Goal: Information Seeking & Learning: Find specific fact

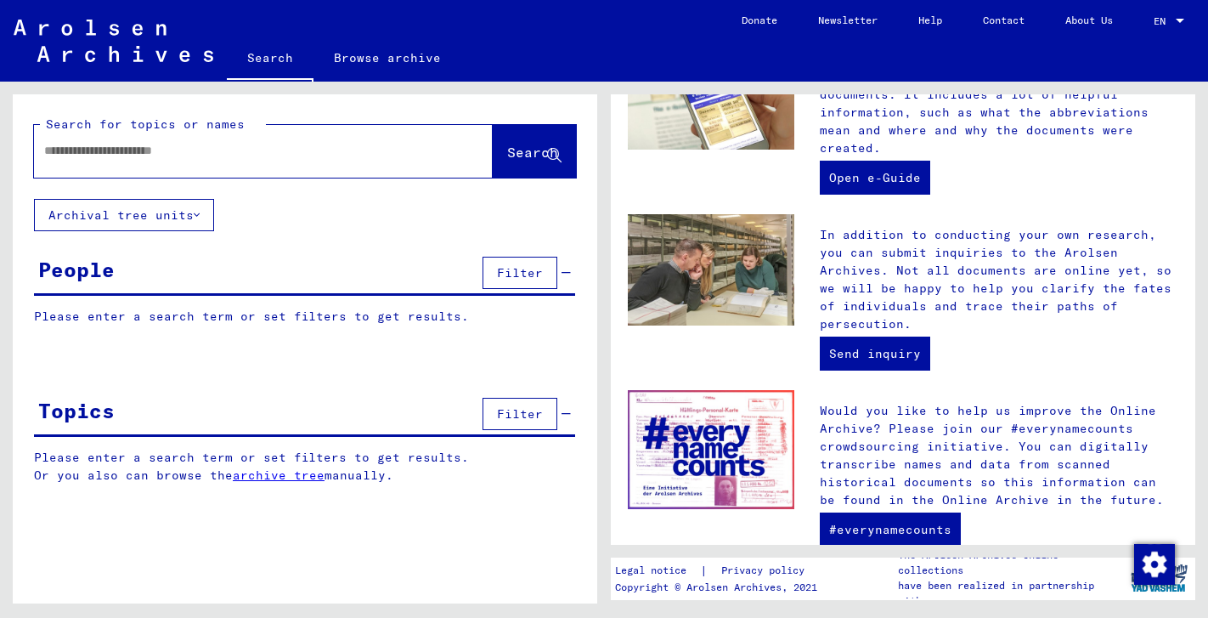
click at [294, 477] on link "archive tree" at bounding box center [279, 474] width 92 height 15
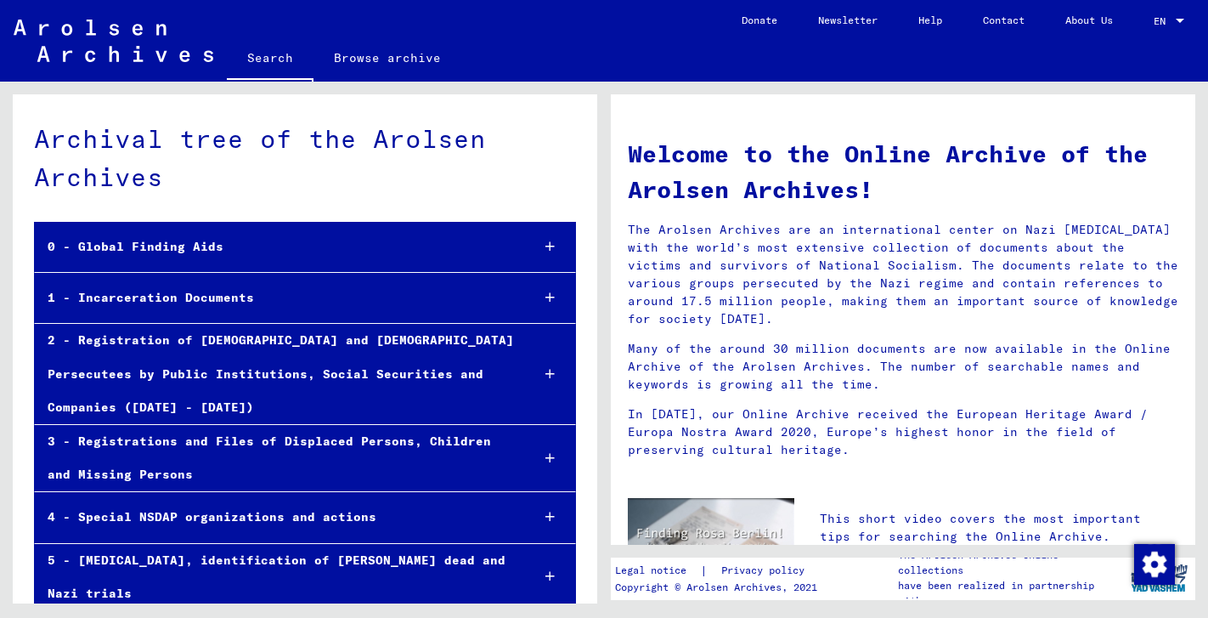
click at [279, 59] on link "Search" at bounding box center [270, 59] width 87 height 44
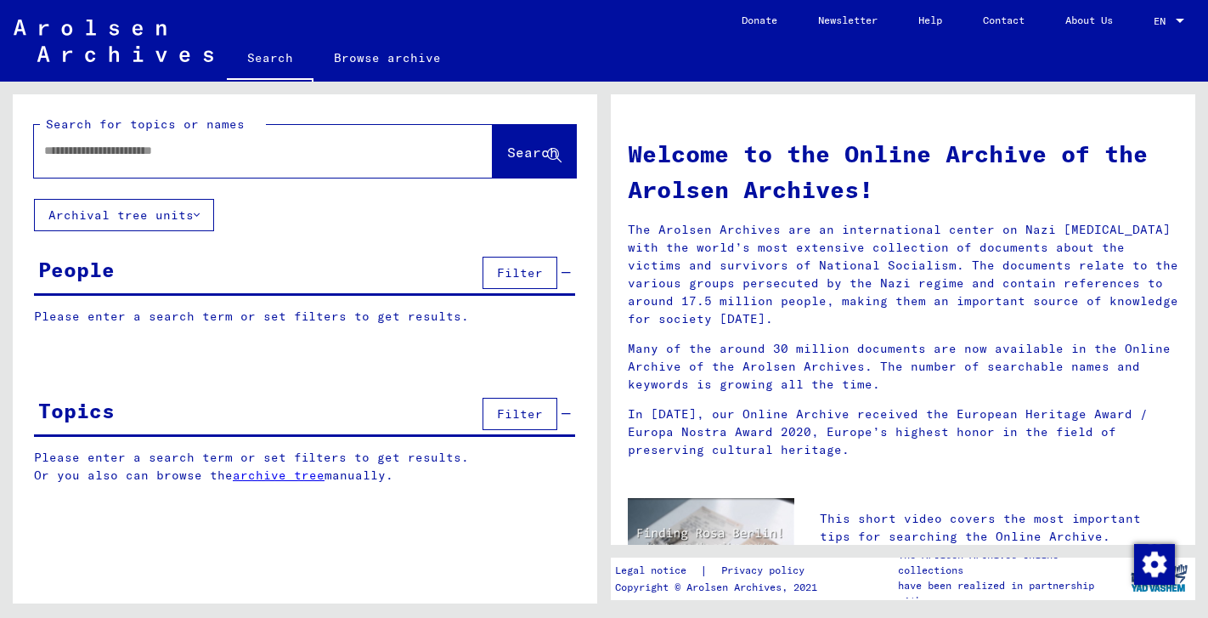
click at [250, 150] on input "text" at bounding box center [243, 151] width 398 height 18
click at [125, 262] on div "People Filter" at bounding box center [304, 273] width 541 height 43
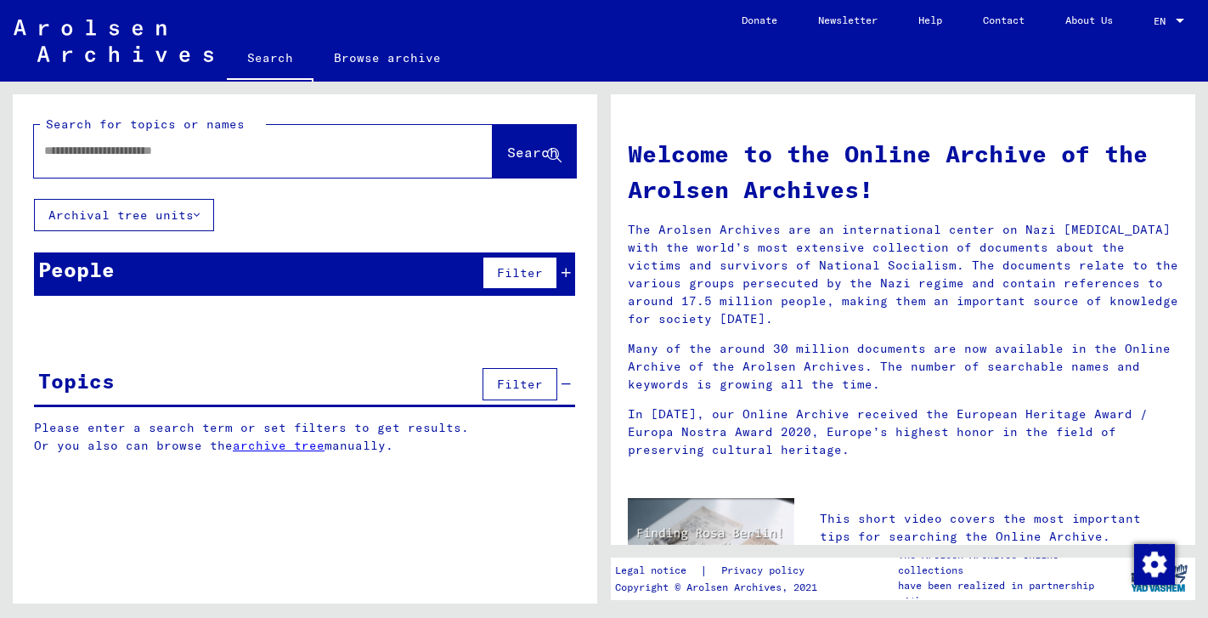
click at [110, 267] on div "People" at bounding box center [76, 269] width 76 height 31
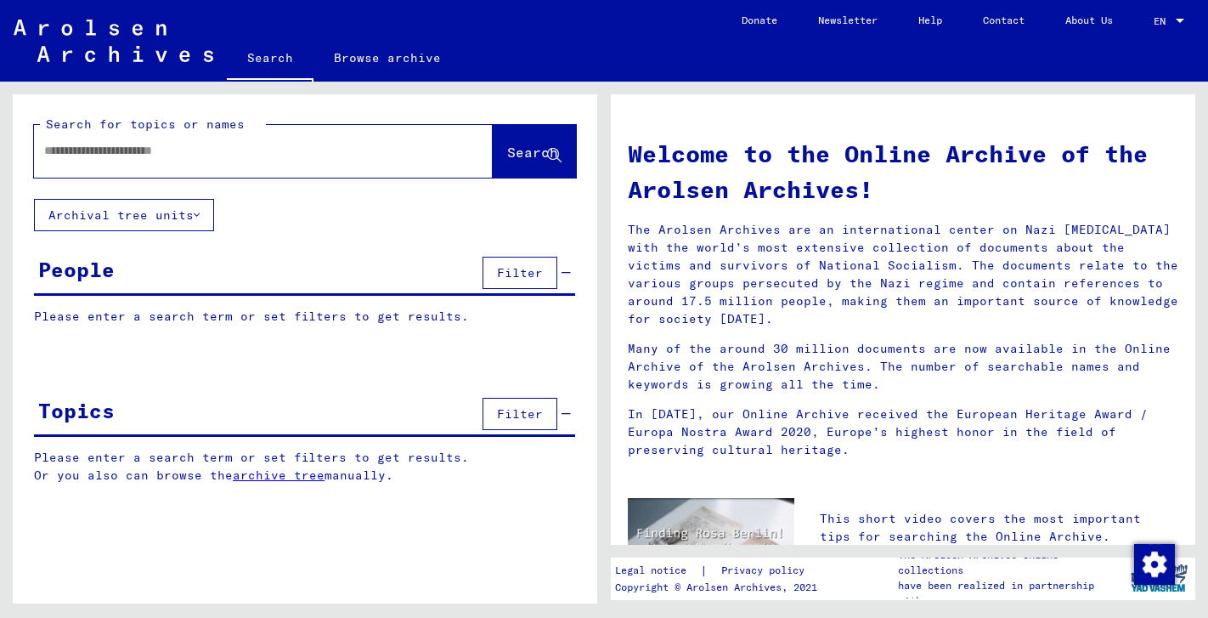
click at [148, 269] on div "People Filter" at bounding box center [304, 273] width 541 height 43
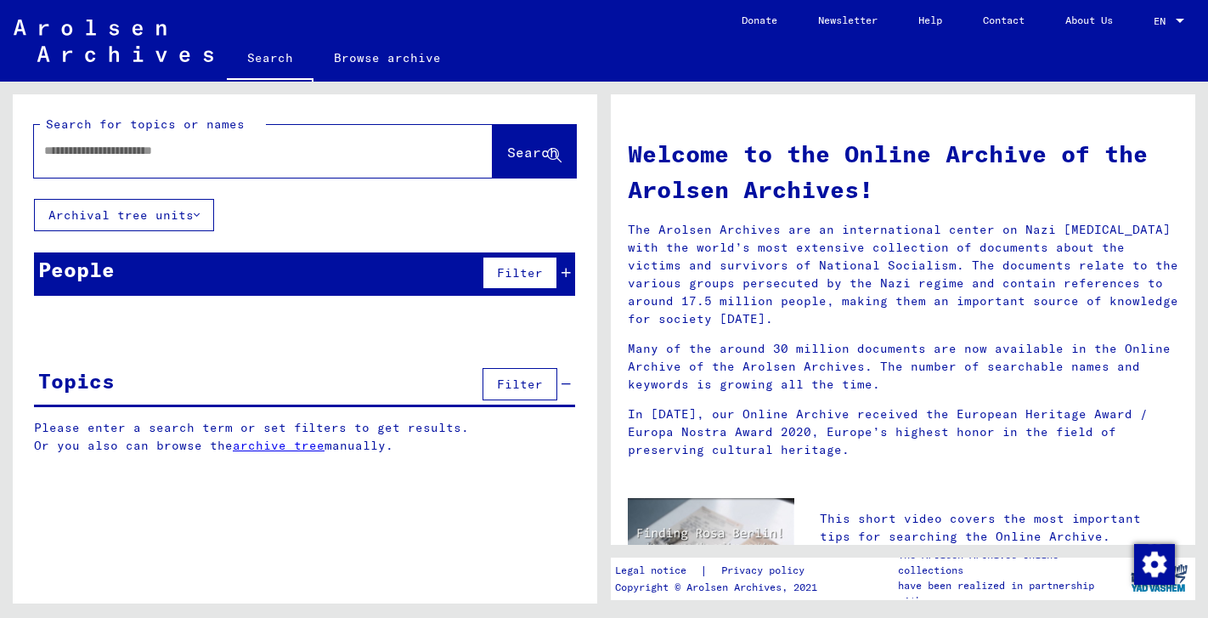
click at [262, 149] on input "text" at bounding box center [243, 151] width 398 height 18
type input "******"
click at [333, 277] on div "People Filter" at bounding box center [304, 273] width 541 height 43
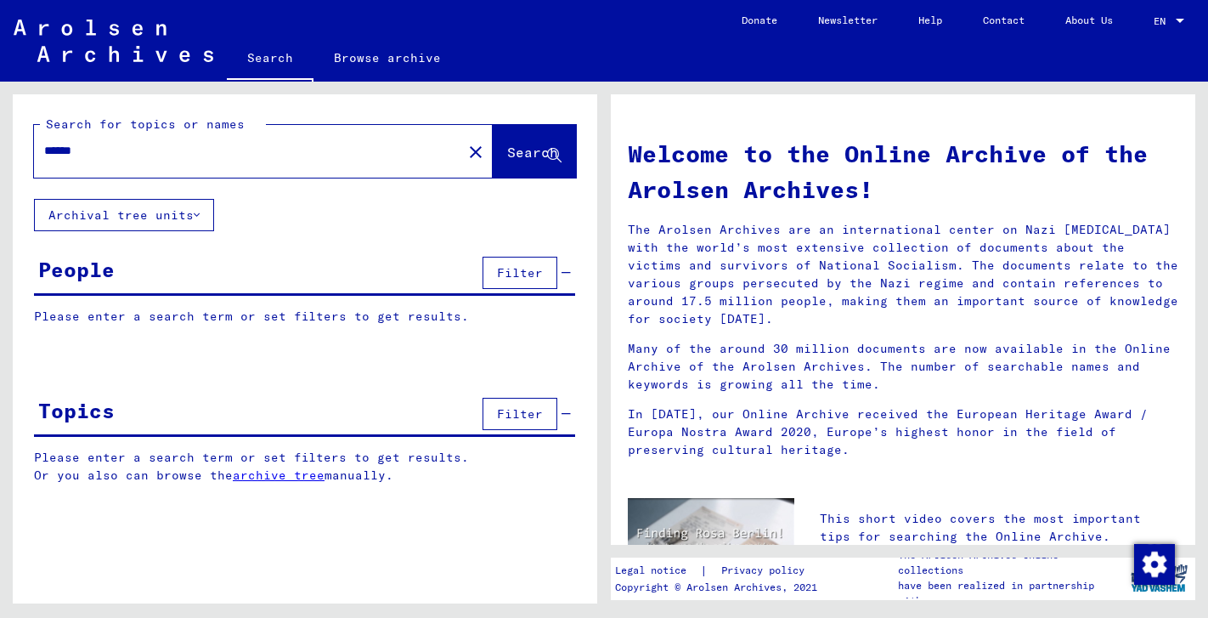
click at [199, 212] on icon at bounding box center [197, 215] width 6 height 12
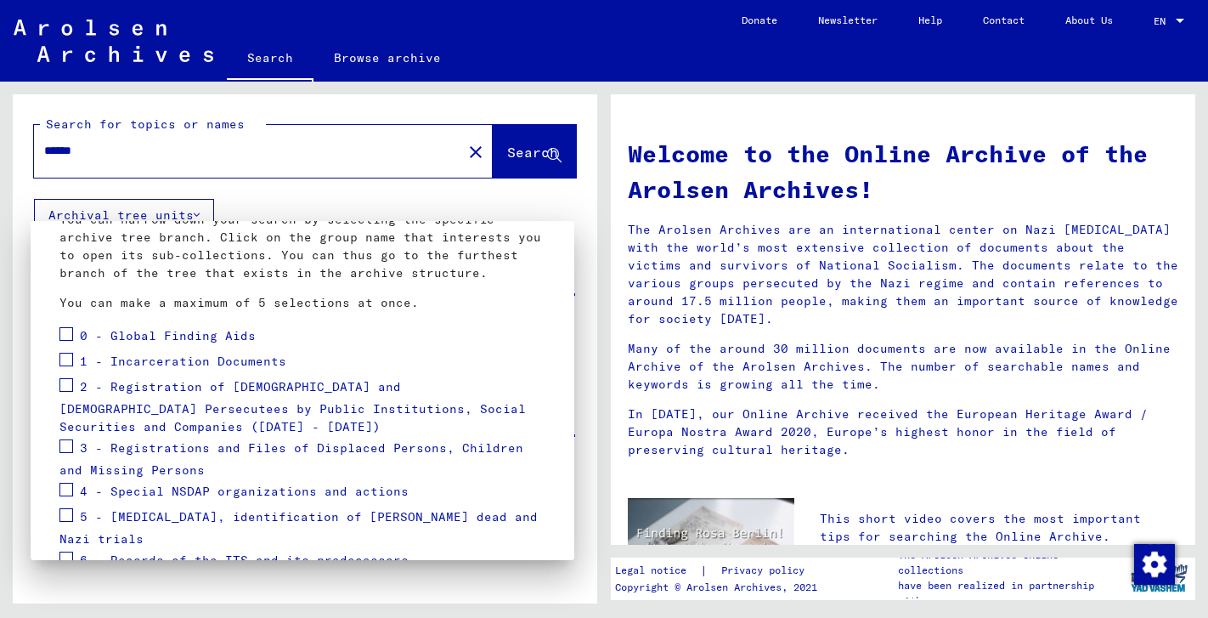
scroll to position [115, 0]
click at [338, 206] on div at bounding box center [604, 309] width 1208 height 618
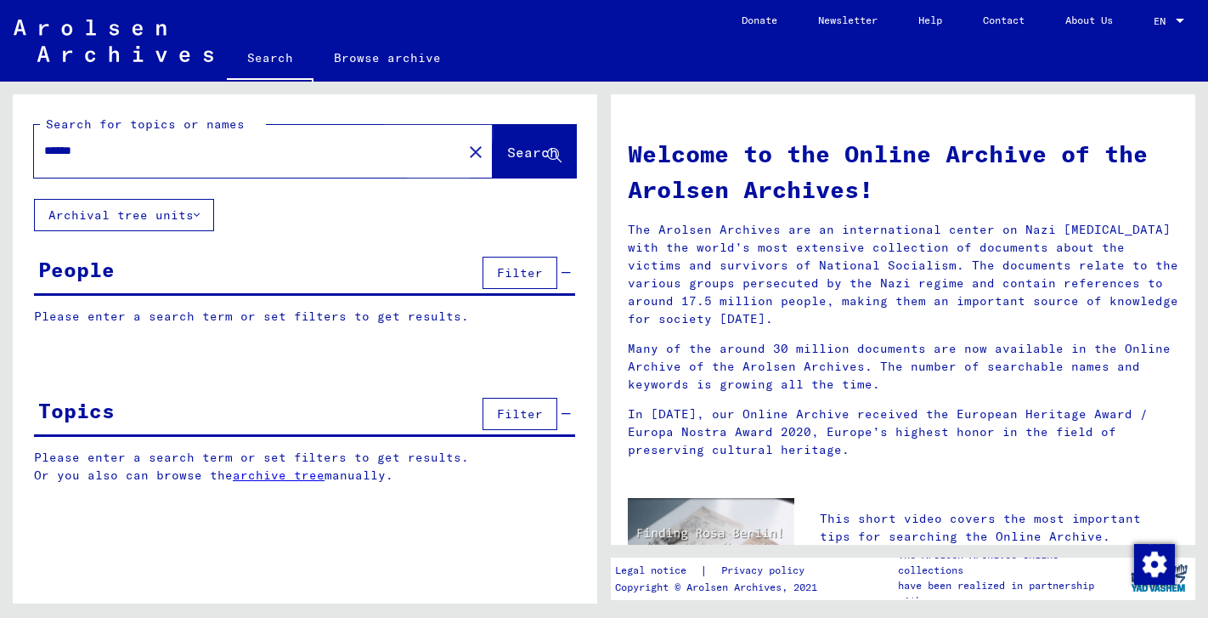
click at [507, 153] on span "Search" at bounding box center [532, 152] width 51 height 17
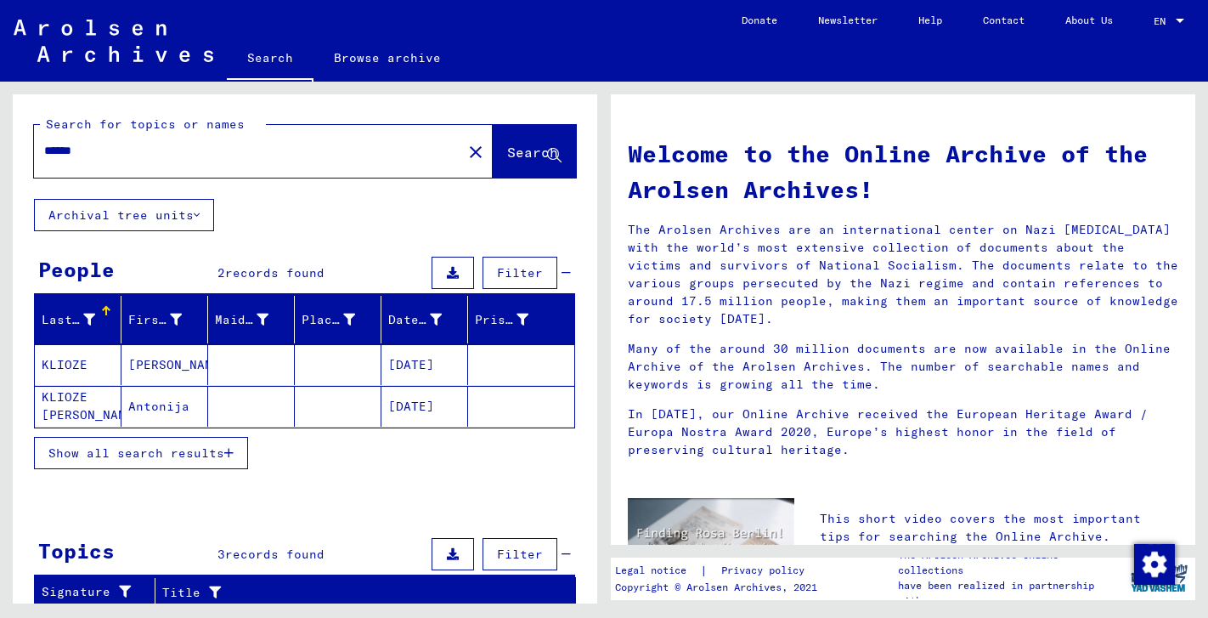
click at [70, 363] on mat-cell "KLIOZE" at bounding box center [78, 364] width 87 height 41
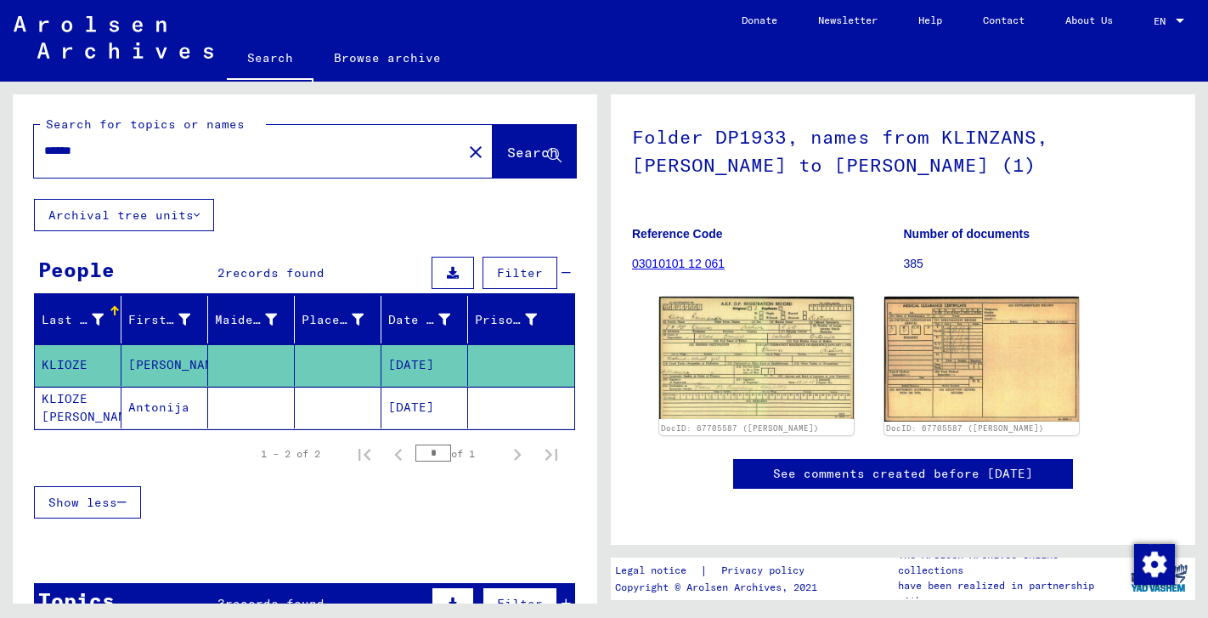
scroll to position [149, 0]
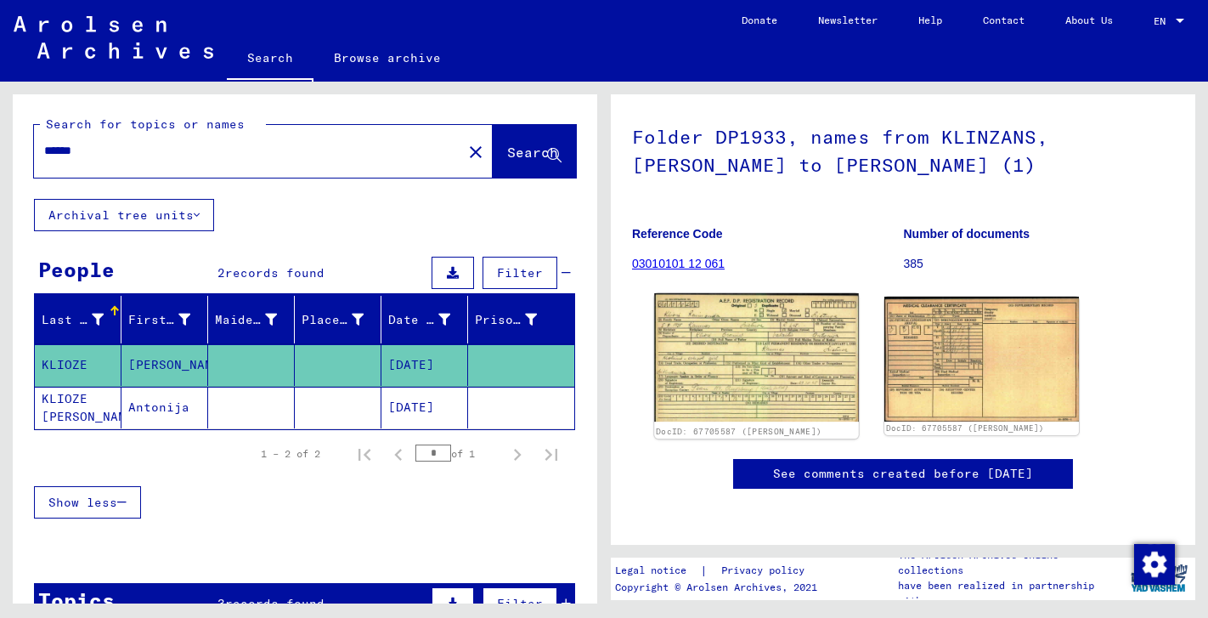
click at [806, 342] on img at bounding box center [756, 357] width 204 height 128
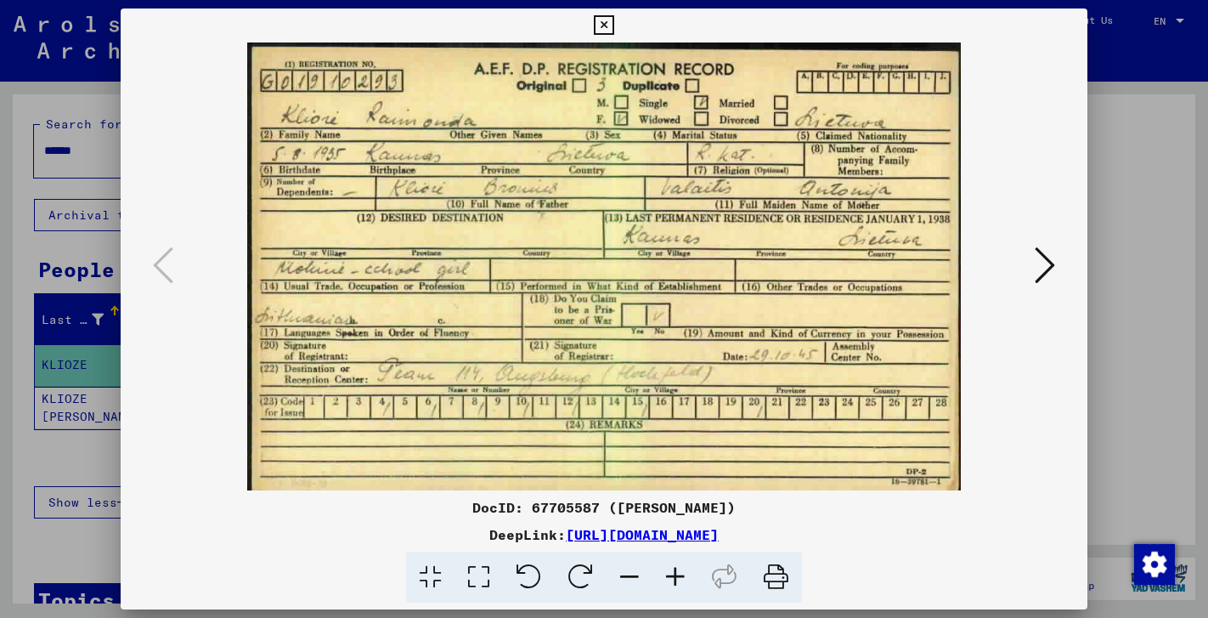
click at [1048, 269] on icon at bounding box center [1045, 265] width 20 height 41
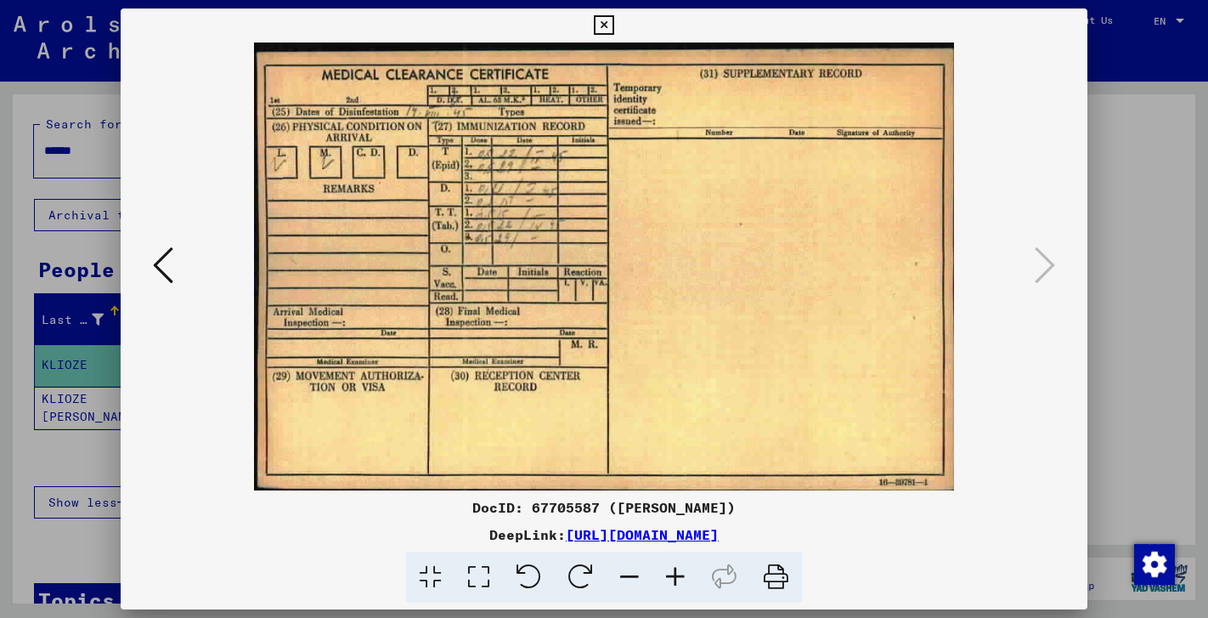
click at [614, 24] on icon at bounding box center [604, 25] width 20 height 20
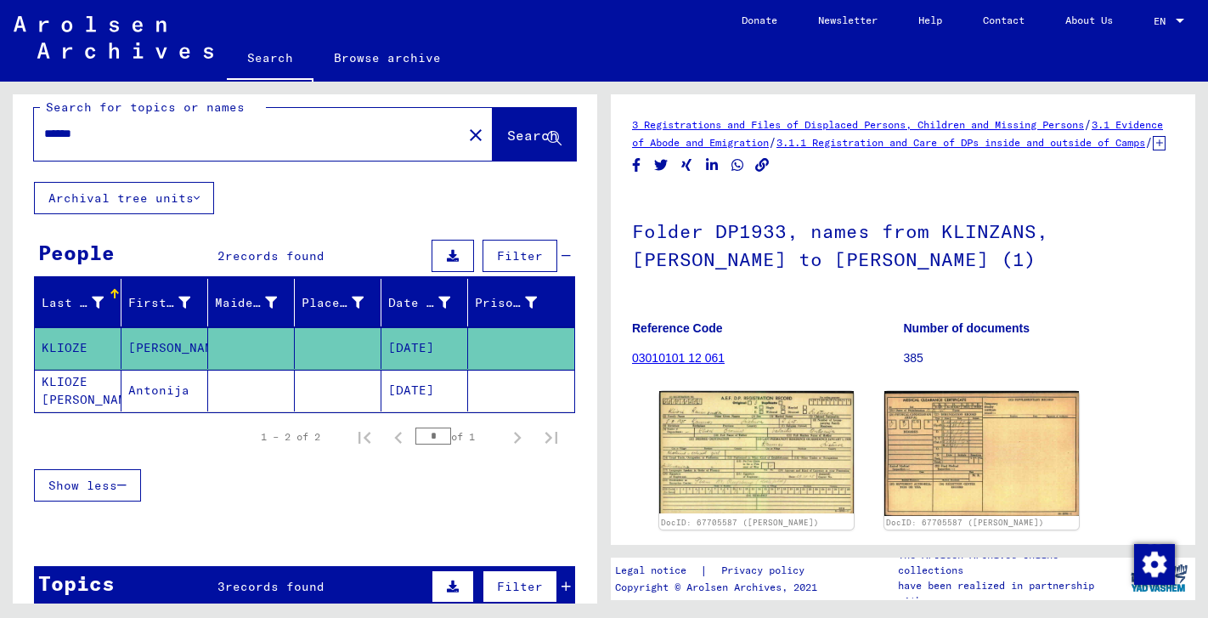
scroll to position [0, 0]
click at [683, 365] on link "03010101 12 061" at bounding box center [678, 358] width 93 height 14
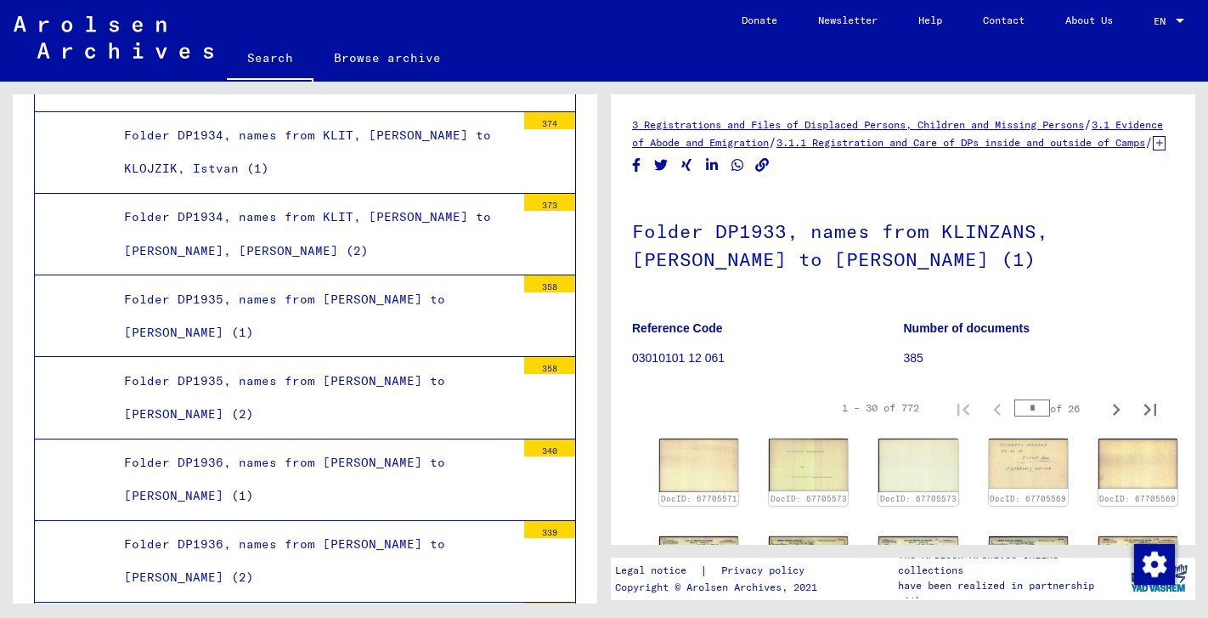
scroll to position [6666, 0]
click at [278, 57] on link "Search" at bounding box center [270, 59] width 87 height 44
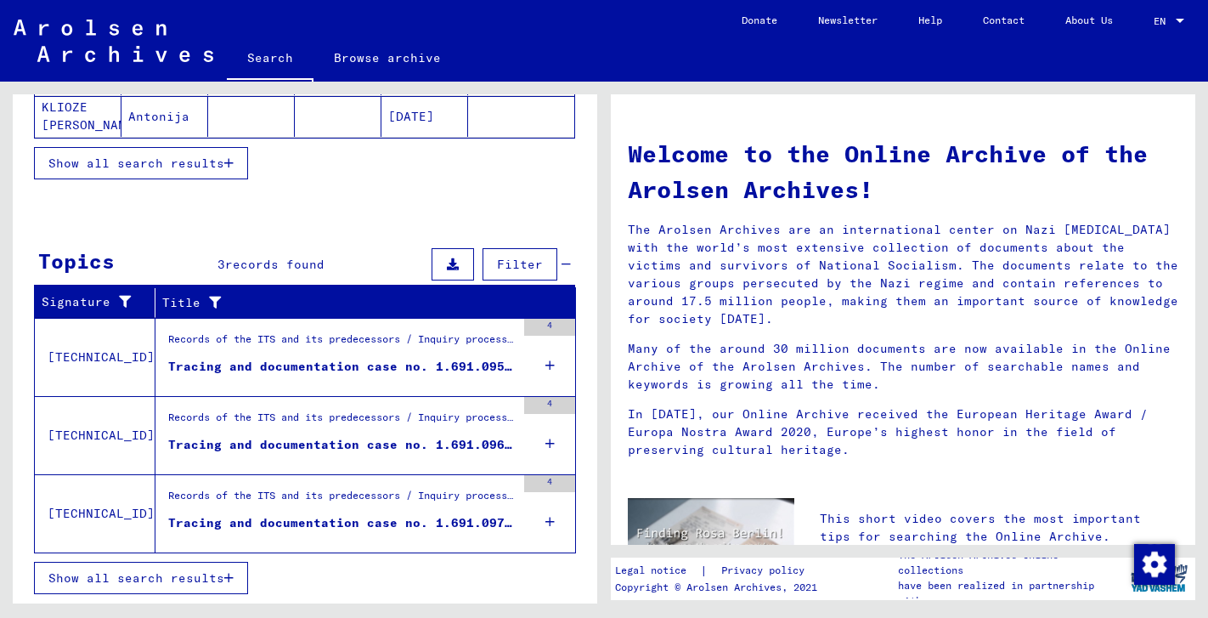
click at [283, 373] on div "Tracing and documentation case no. 1.691.095 for [PERSON_NAME], [PERSON_NAME] b…" at bounding box center [342, 367] width 348 height 18
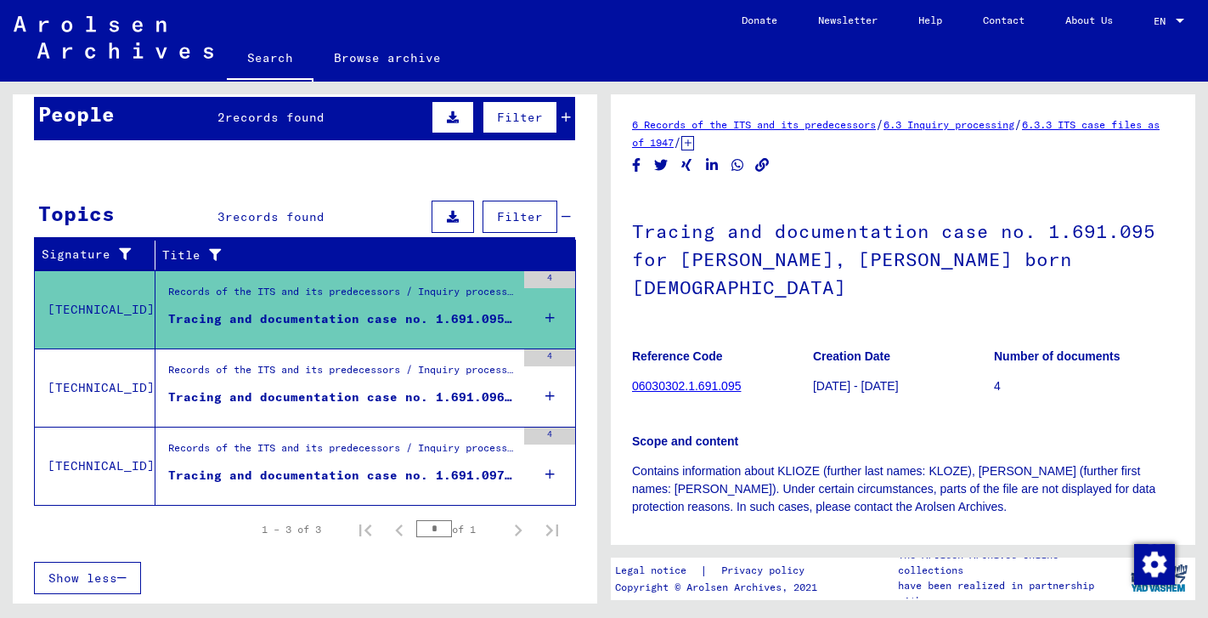
click at [702, 379] on link "06030302.1.691.095" at bounding box center [686, 386] width 109 height 14
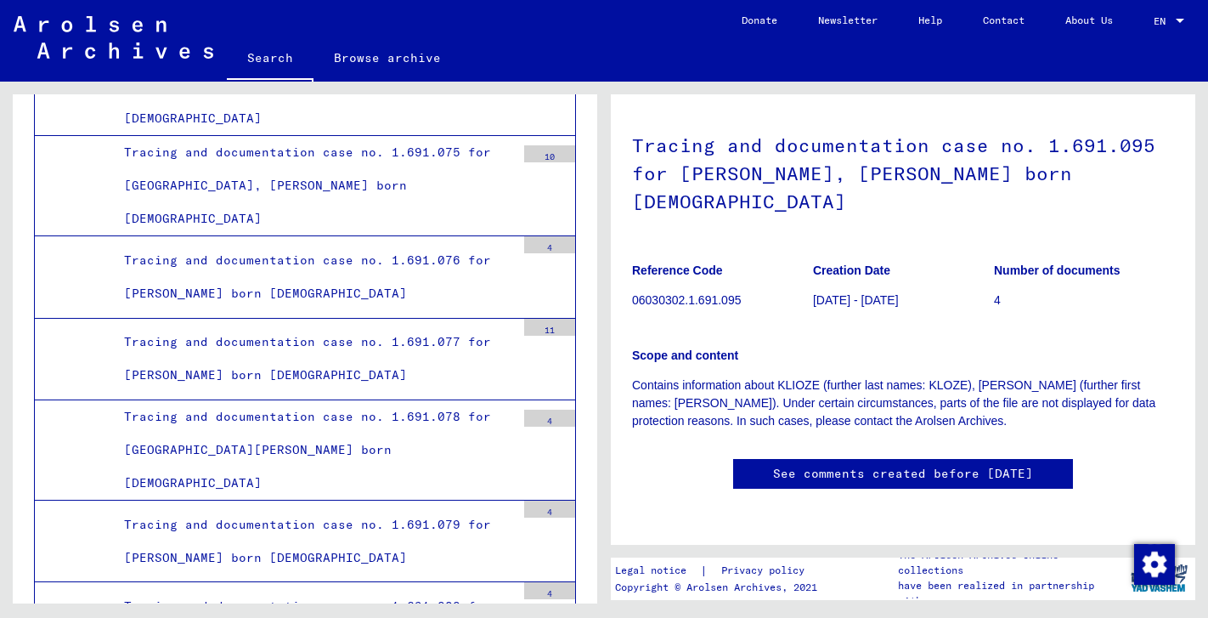
scroll to position [217, 0]
click at [799, 465] on link "See comments created before [DATE]" at bounding box center [903, 474] width 260 height 18
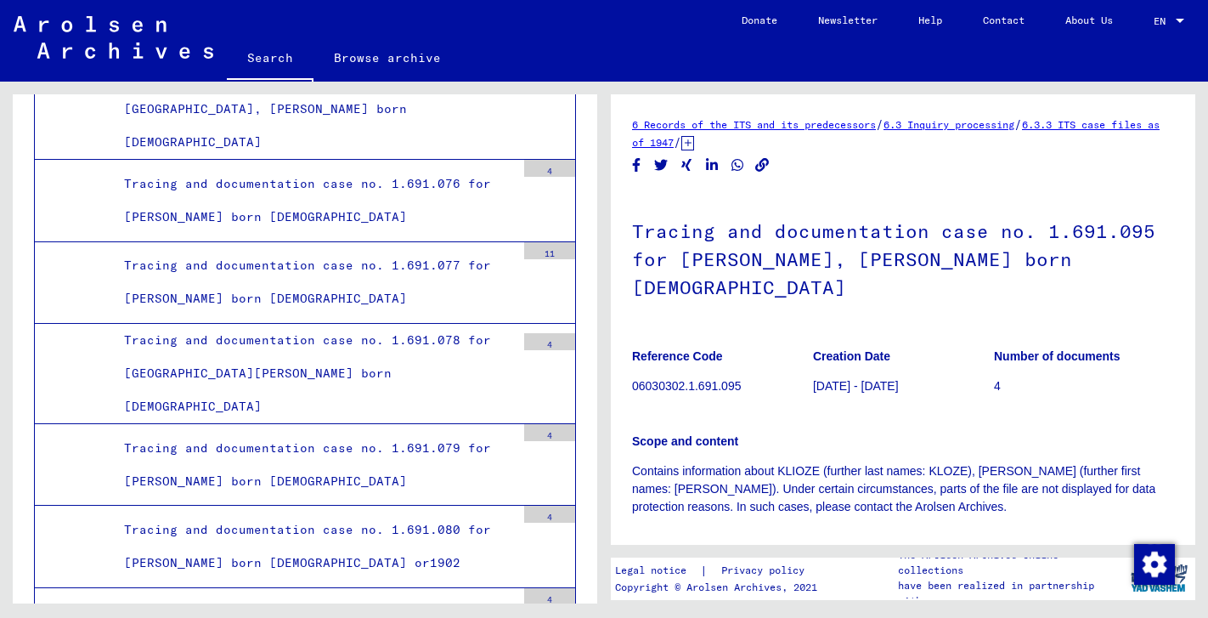
scroll to position [34068, 0]
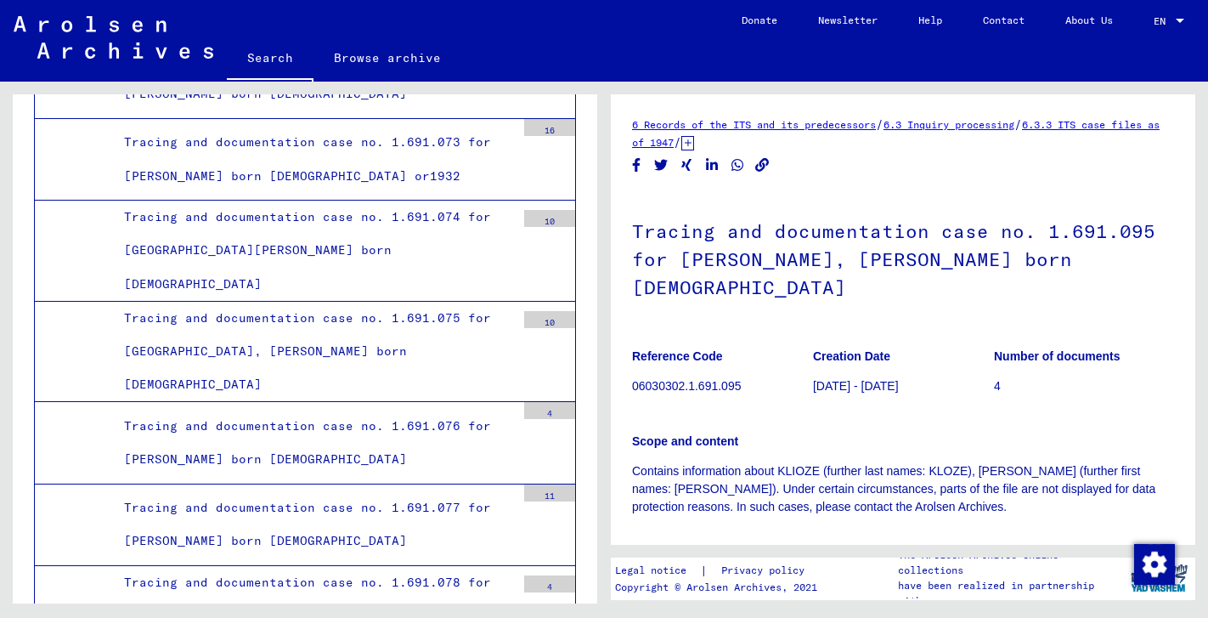
scroll to position [33810, 0]
click at [144, 35] on img at bounding box center [114, 37] width 200 height 42
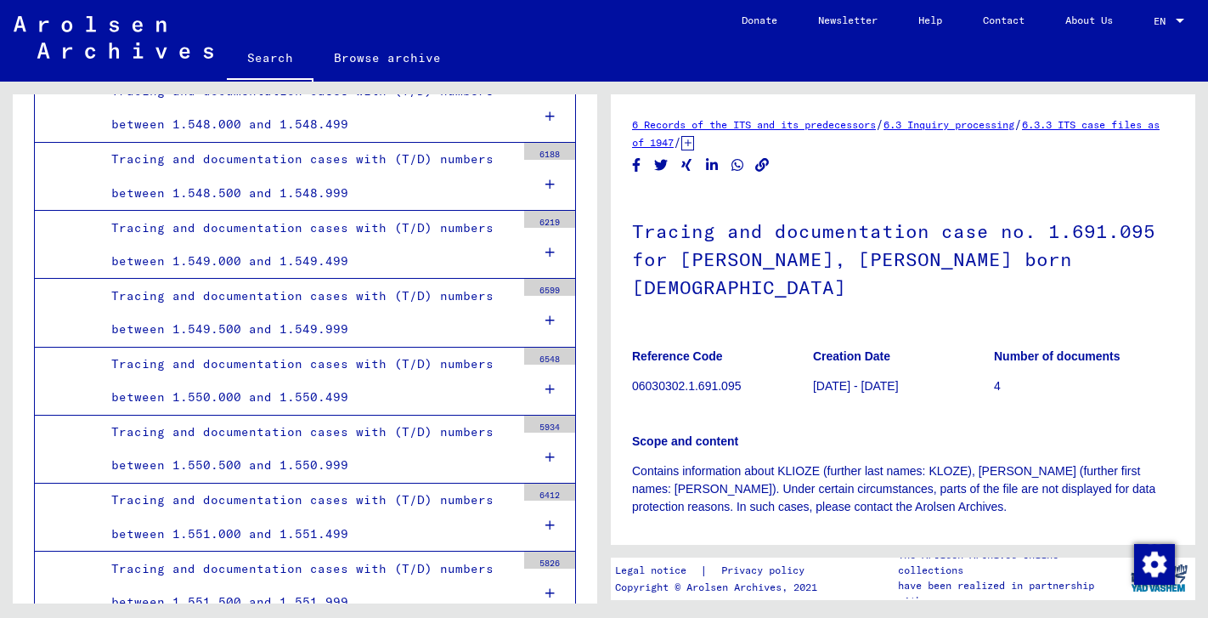
scroll to position [0, 0]
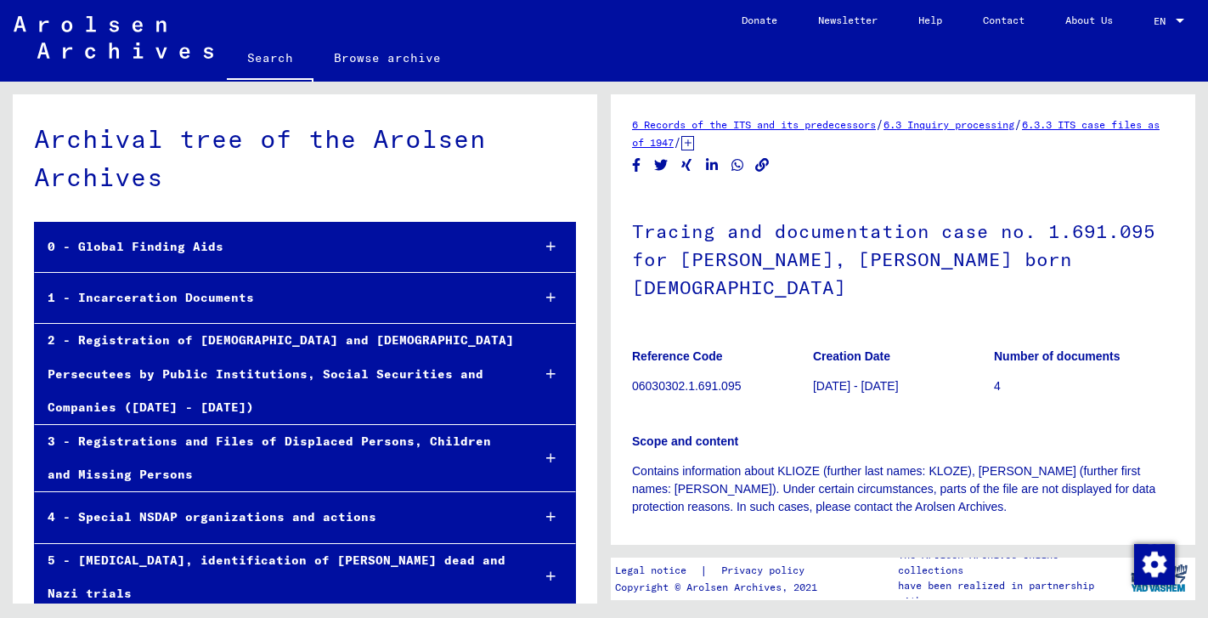
click at [548, 294] on icon at bounding box center [550, 297] width 9 height 12
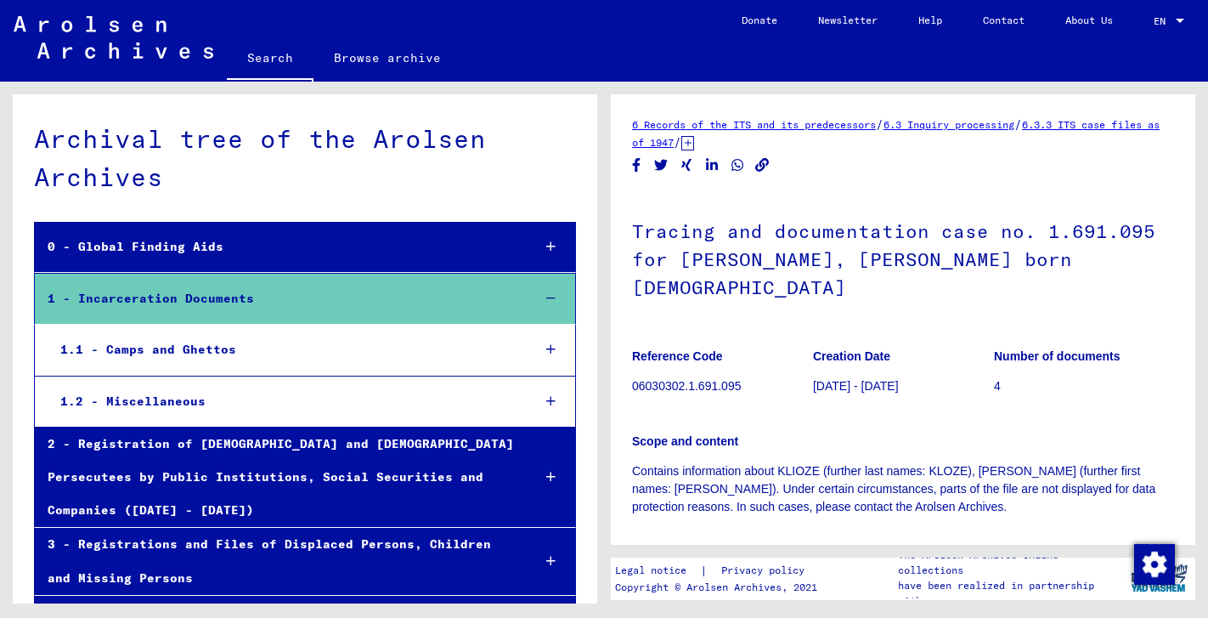
click at [550, 345] on icon at bounding box center [550, 349] width 9 height 12
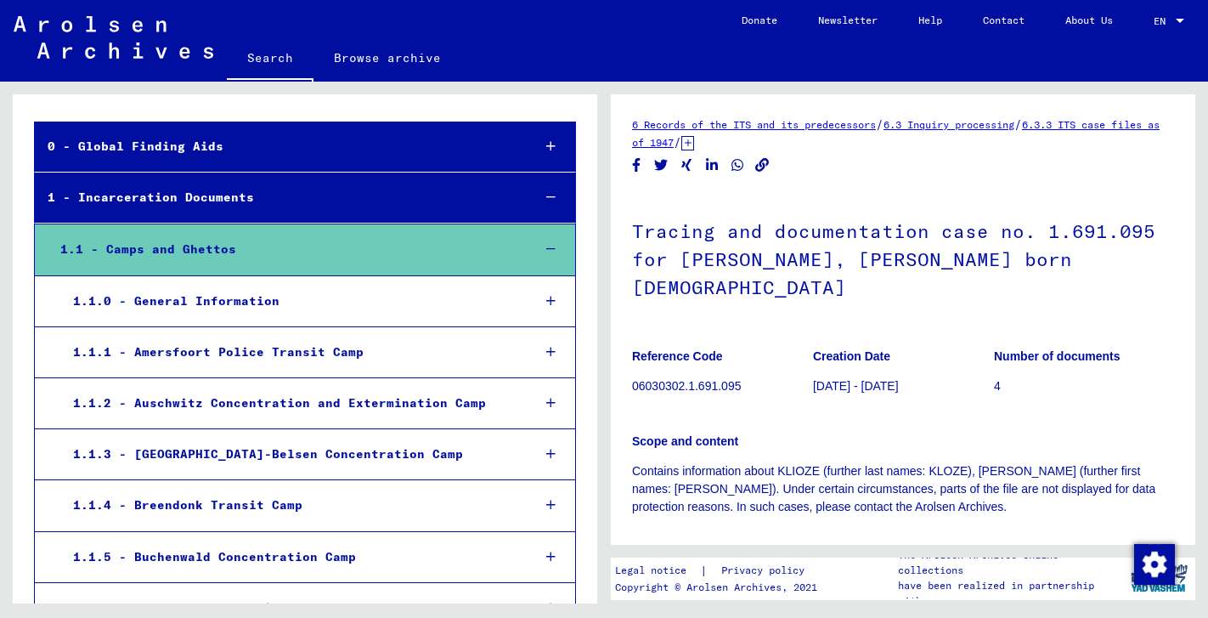
scroll to position [101, 0]
